Goal: Information Seeking & Learning: Find specific fact

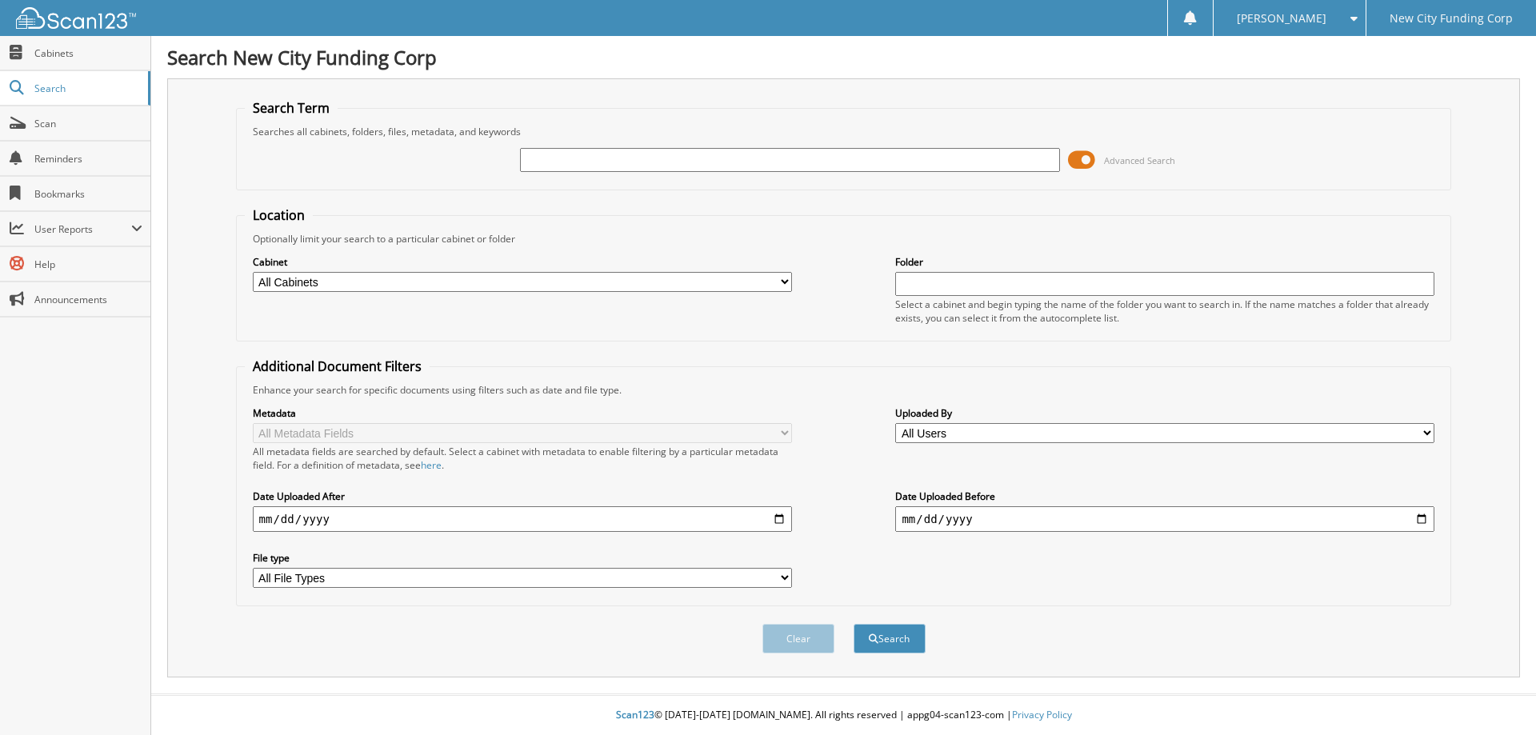
click at [566, 162] on input "text" at bounding box center [789, 160] width 539 height 24
type input "325428"
click at [854, 624] on button "Search" at bounding box center [890, 639] width 72 height 30
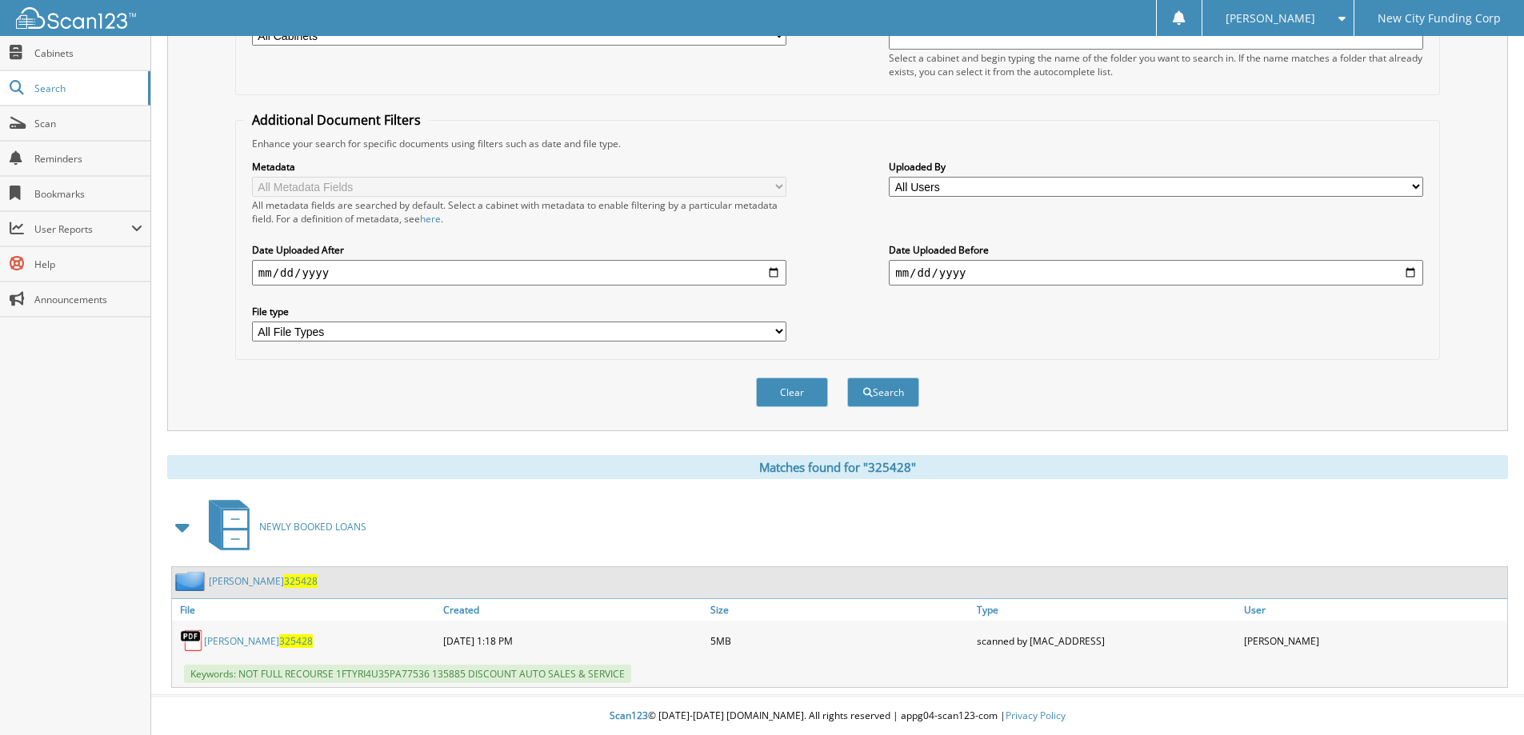
scroll to position [248, 0]
click at [232, 634] on link "[PERSON_NAME] 325428" at bounding box center [258, 641] width 109 height 14
